Goal: Task Accomplishment & Management: Complete application form

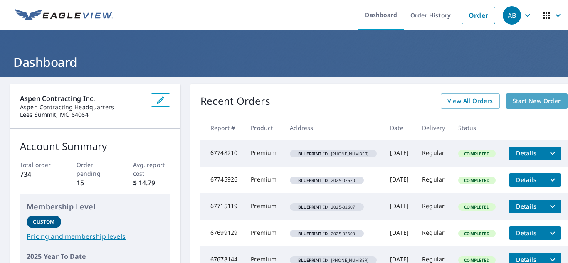
click at [541, 99] on span "Start New Order" at bounding box center [537, 101] width 48 height 10
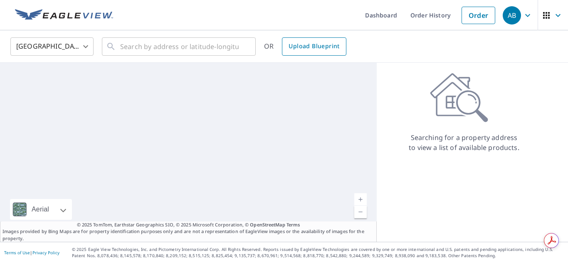
click at [314, 50] on span "Upload Blueprint" at bounding box center [314, 46] width 51 height 10
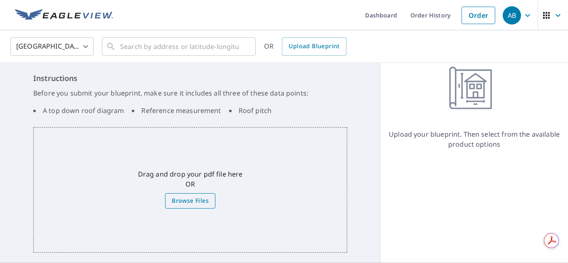
click at [203, 205] on span "Browse Files" at bounding box center [190, 201] width 37 height 10
click at [0, 0] on input "Browse Files" at bounding box center [0, 0] width 0 height 0
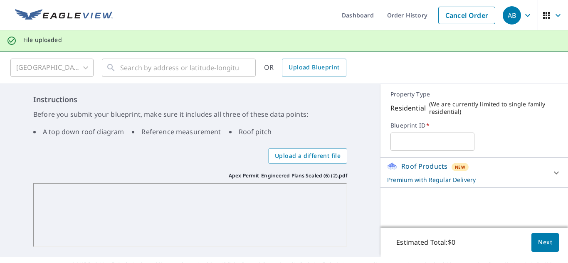
scroll to position [15, 0]
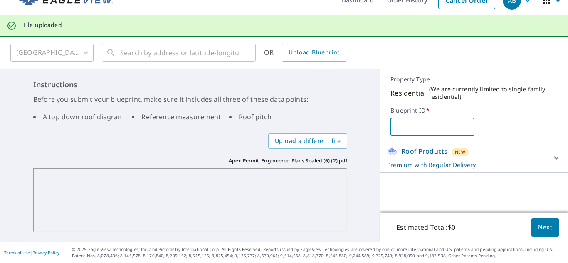
click at [435, 129] on input "text" at bounding box center [433, 126] width 84 height 23
paste input "[PHONE_NUMBER]"
type input "[PHONE_NUMBER]"
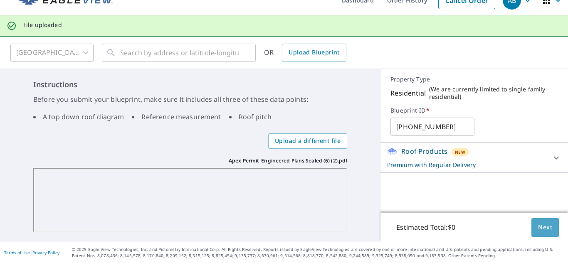
click at [550, 229] on button "Next" at bounding box center [544, 227] width 27 height 19
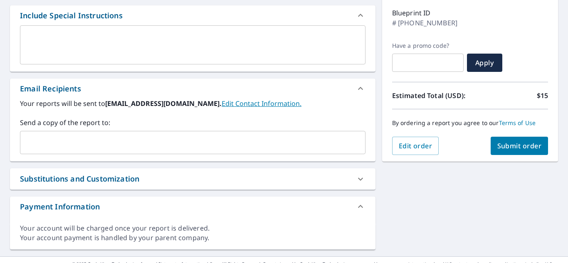
scroll to position [152, 0]
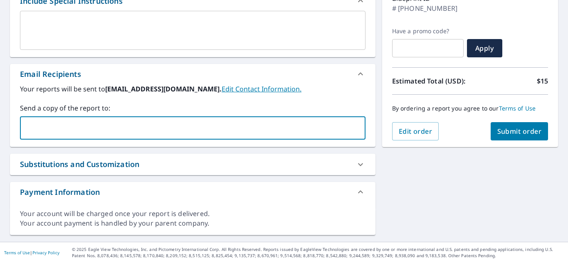
click at [175, 127] on input "text" at bounding box center [187, 128] width 326 height 16
type input "aedwards@roofsbyaspen.com"
click at [510, 129] on span "Submit order" at bounding box center [519, 131] width 44 height 9
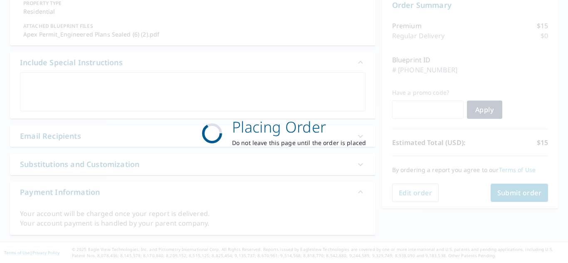
scroll to position [91, 0]
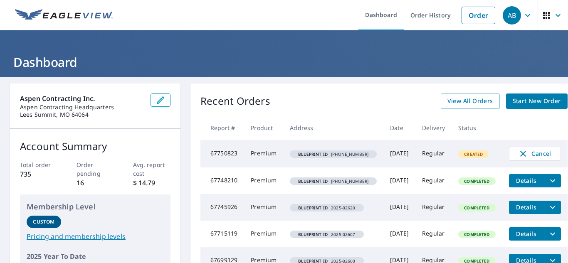
click at [531, 101] on span "Start New Order" at bounding box center [537, 101] width 48 height 10
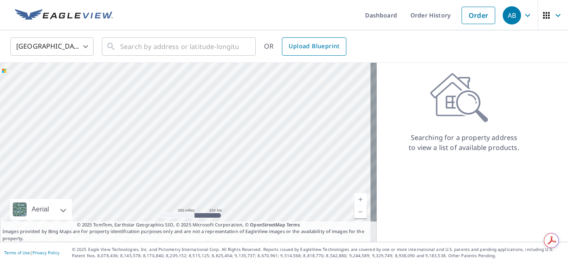
click at [305, 40] on link "Upload Blueprint" at bounding box center [314, 46] width 64 height 18
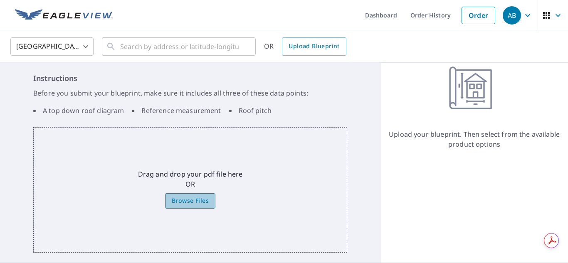
click at [198, 200] on span "Browse Files" at bounding box center [190, 201] width 37 height 10
click at [0, 0] on input "Browse Files" at bounding box center [0, 0] width 0 height 0
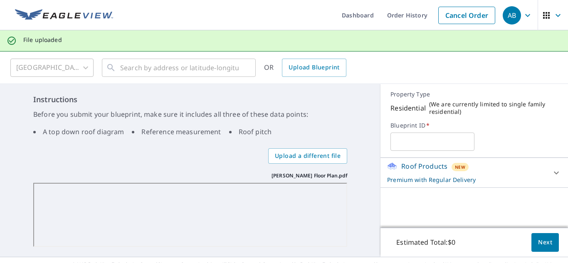
click at [405, 140] on input "text" at bounding box center [433, 141] width 84 height 23
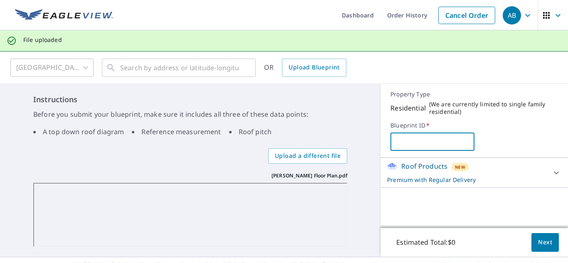
paste input "[PHONE_NUMBER]"
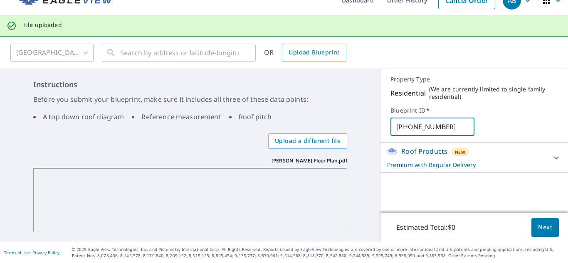
type input "[PHONE_NUMBER]"
click at [531, 229] on button "Next" at bounding box center [544, 227] width 27 height 19
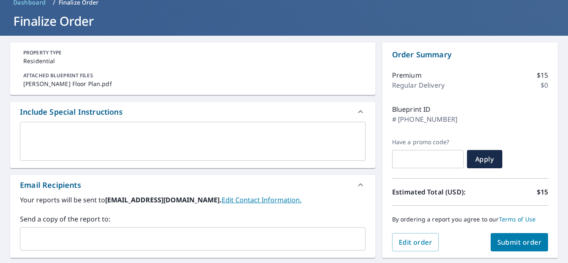
scroll to position [152, 0]
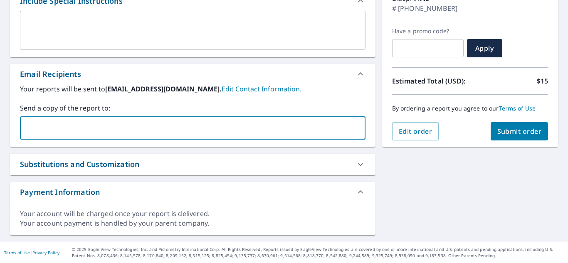
click at [193, 125] on input "text" at bounding box center [187, 128] width 326 height 16
type input "aedwards@roofsbyaspen.com"
click at [517, 129] on span "Submit order" at bounding box center [519, 131] width 44 height 9
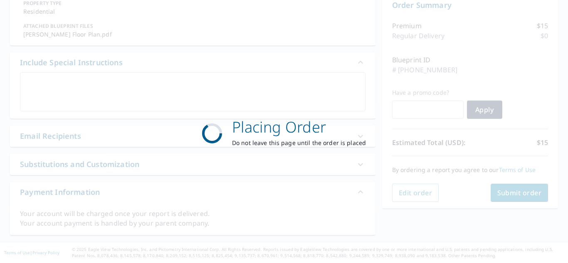
scroll to position [91, 0]
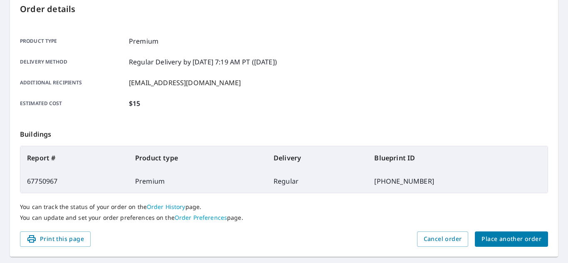
click at [507, 245] on span "Place another order" at bounding box center [512, 239] width 60 height 10
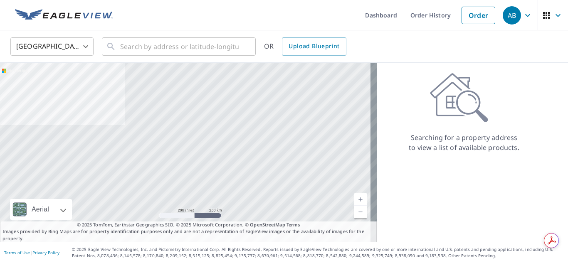
click at [306, 53] on link "Upload Blueprint" at bounding box center [314, 46] width 64 height 18
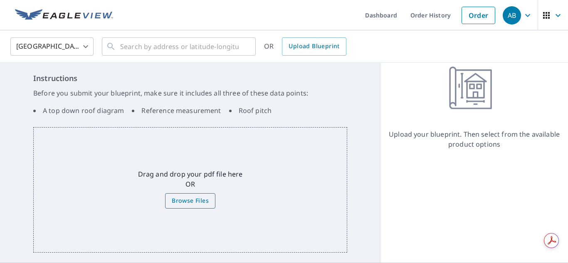
click at [201, 202] on span "Browse Files" at bounding box center [190, 201] width 37 height 10
click at [0, 0] on input "Browse Files" at bounding box center [0, 0] width 0 height 0
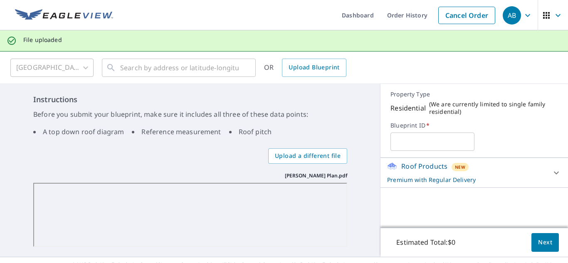
click at [422, 144] on input "text" at bounding box center [433, 141] width 84 height 23
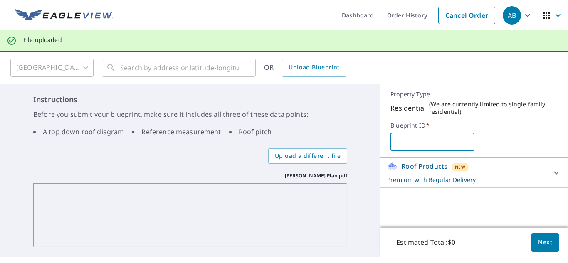
paste input "[PHONE_NUMBER]"
type input "[PHONE_NUMBER]"
click at [544, 242] on span "Next" at bounding box center [545, 242] width 14 height 10
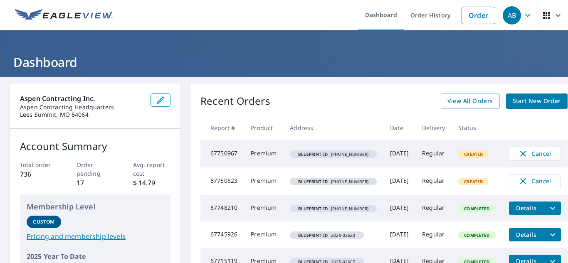
click at [524, 99] on span "Start New Order" at bounding box center [537, 101] width 48 height 10
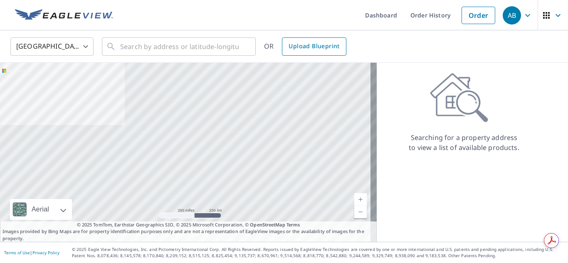
click at [314, 48] on span "Upload Blueprint" at bounding box center [314, 46] width 51 height 10
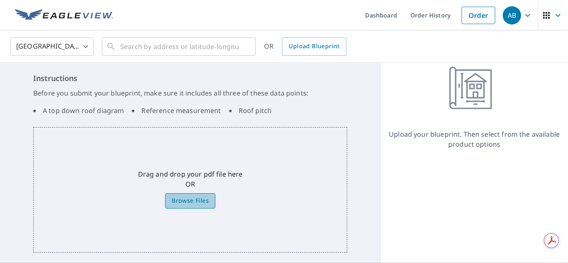
click at [202, 197] on span "Browse Files" at bounding box center [190, 201] width 37 height 10
click at [0, 0] on input "Browse Files" at bounding box center [0, 0] width 0 height 0
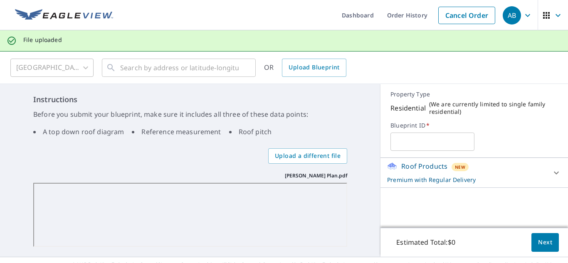
click at [422, 144] on input "text" at bounding box center [433, 141] width 84 height 23
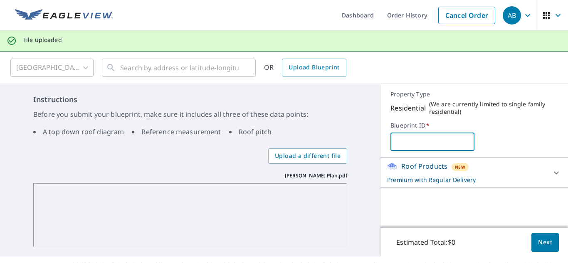
paste input "[PHONE_NUMBER]"
type input "[PHONE_NUMBER]"
click at [538, 245] on span "Next" at bounding box center [545, 242] width 14 height 10
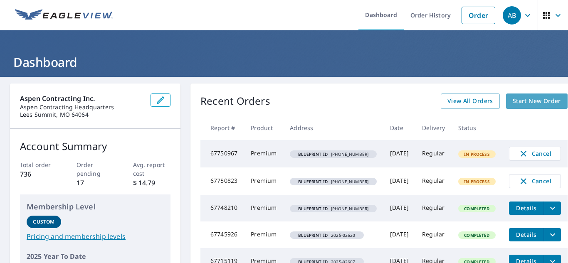
click at [522, 101] on span "Start New Order" at bounding box center [537, 101] width 48 height 10
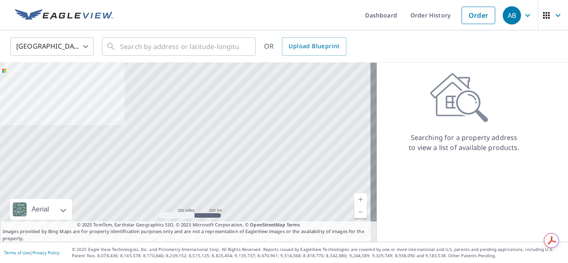
drag, startPoint x: 294, startPoint y: 42, endPoint x: 301, endPoint y: 61, distance: 20.4
click at [294, 42] on span "Upload Blueprint" at bounding box center [314, 46] width 51 height 10
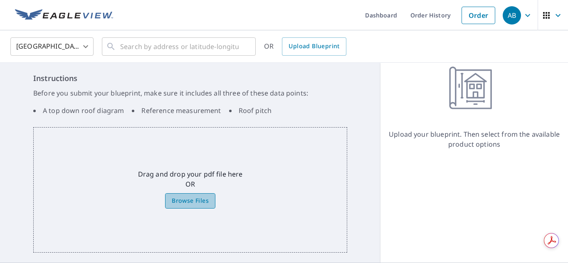
click at [201, 198] on span "Browse Files" at bounding box center [190, 201] width 37 height 10
click at [0, 0] on input "Browse Files" at bounding box center [0, 0] width 0 height 0
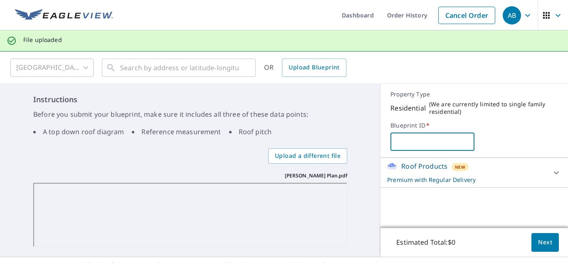
click at [453, 141] on input "text" at bounding box center [433, 141] width 84 height 23
paste input "[PHONE_NUMBER]"
type input "[PHONE_NUMBER]"
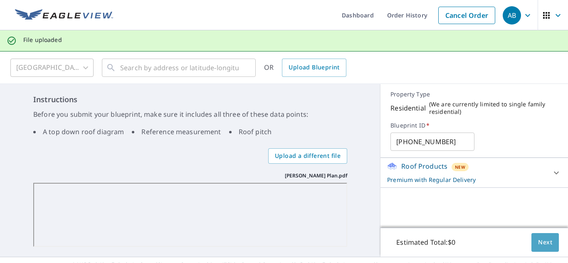
click at [538, 243] on span "Next" at bounding box center [545, 242] width 14 height 10
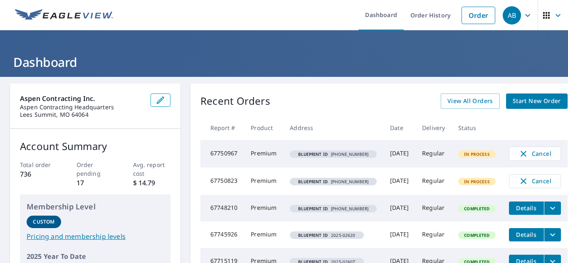
click at [533, 96] on span "Start New Order" at bounding box center [537, 101] width 48 height 10
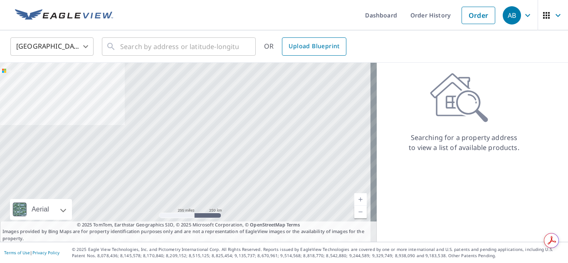
click at [316, 47] on span "Upload Blueprint" at bounding box center [314, 46] width 51 height 10
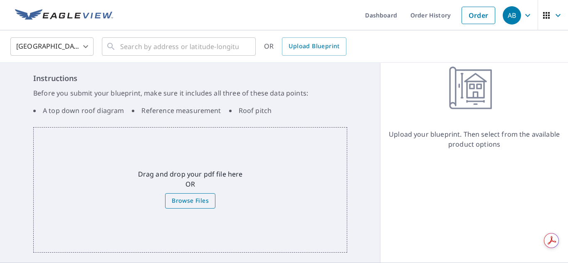
click at [197, 203] on span "Browse Files" at bounding box center [190, 201] width 37 height 10
click at [0, 0] on input "Browse Files" at bounding box center [0, 0] width 0 height 0
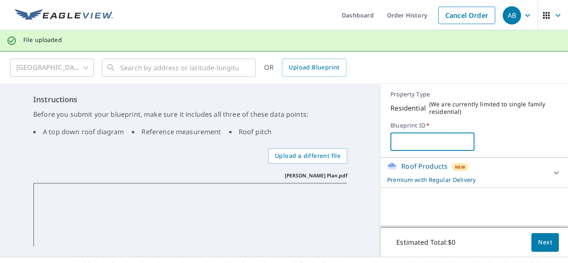
click at [433, 138] on input "text" at bounding box center [433, 141] width 84 height 23
paste input "[PHONE_NUMBER]"
type input "[PHONE_NUMBER]"
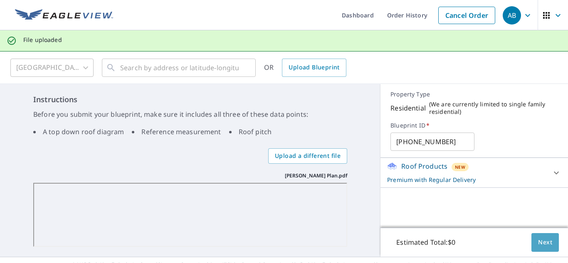
click at [545, 244] on span "Next" at bounding box center [545, 242] width 14 height 10
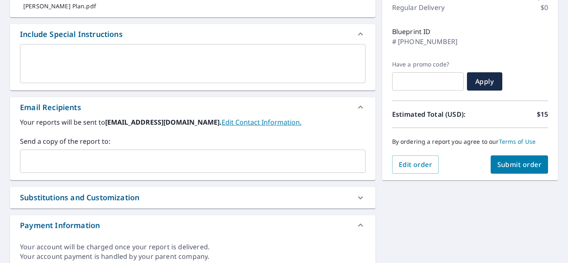
scroll to position [152, 0]
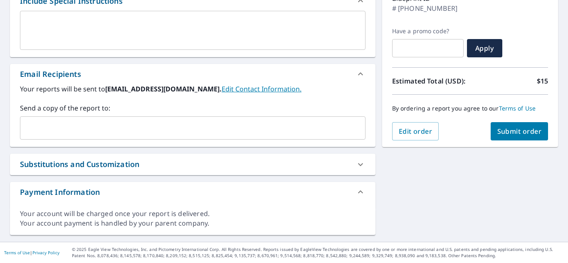
click at [156, 131] on input "text" at bounding box center [187, 128] width 326 height 16
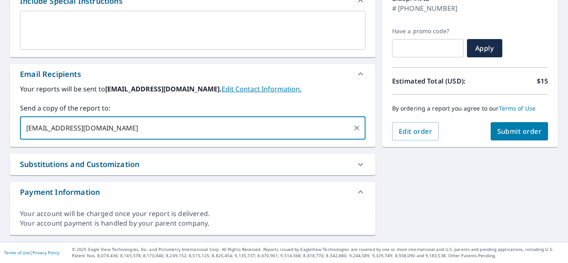
type input "[EMAIL_ADDRESS][DOMAIN_NAME]"
click at [512, 130] on span "Submit order" at bounding box center [519, 131] width 44 height 9
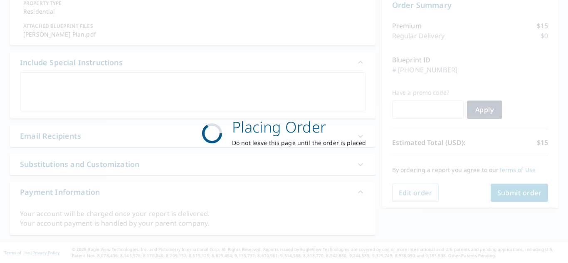
scroll to position [91, 0]
